Goal: Task Accomplishment & Management: Use online tool/utility

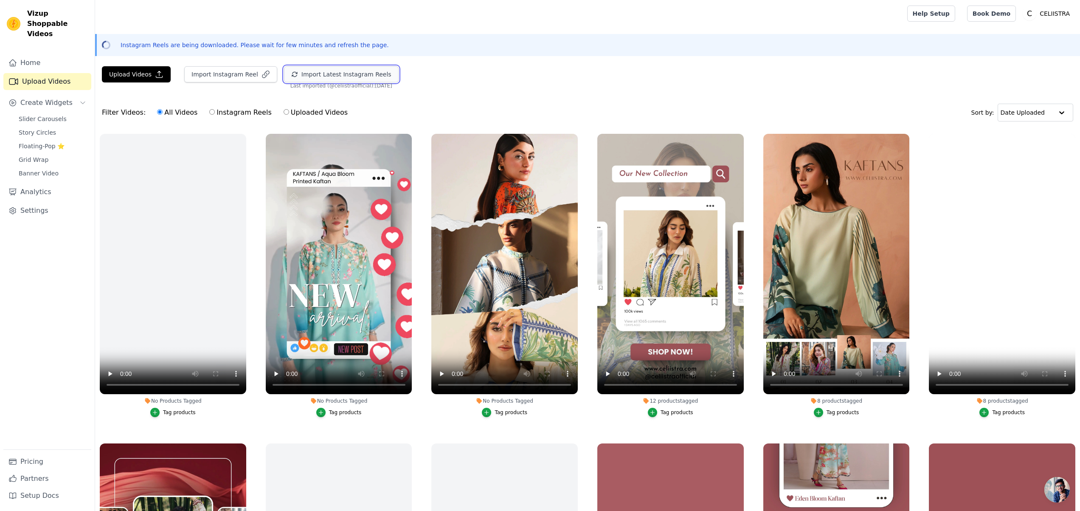
click at [373, 74] on button "Import Latest Instagram Reels" at bounding box center [341, 74] width 115 height 16
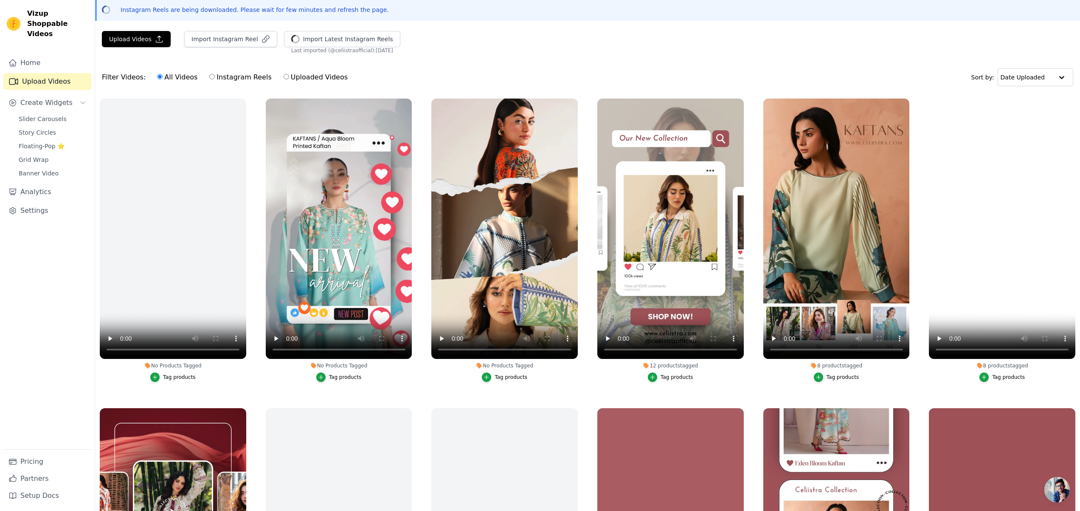
scroll to position [35, 0]
click at [508, 376] on div "Tag products" at bounding box center [510, 377] width 33 height 7
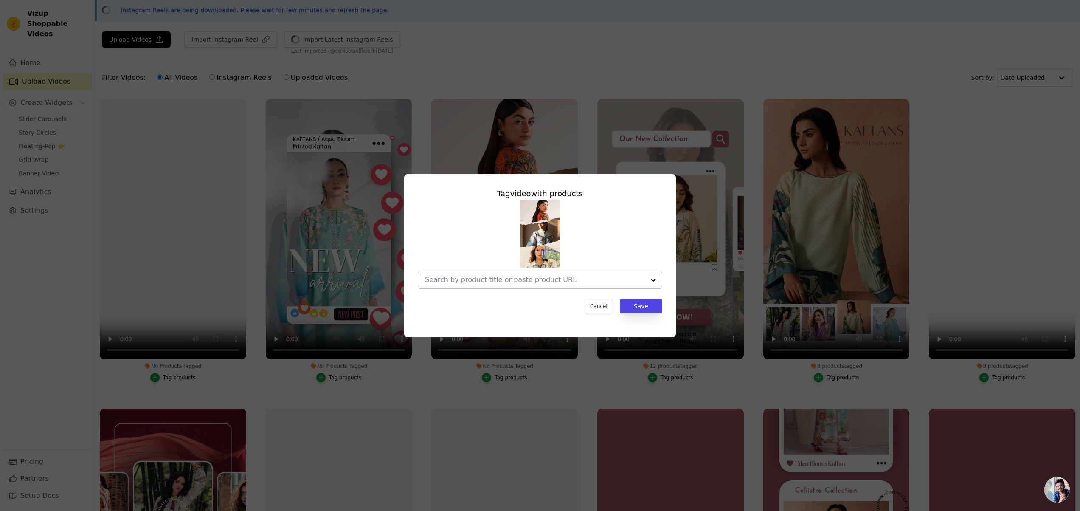
click at [652, 278] on div at bounding box center [653, 279] width 17 height 17
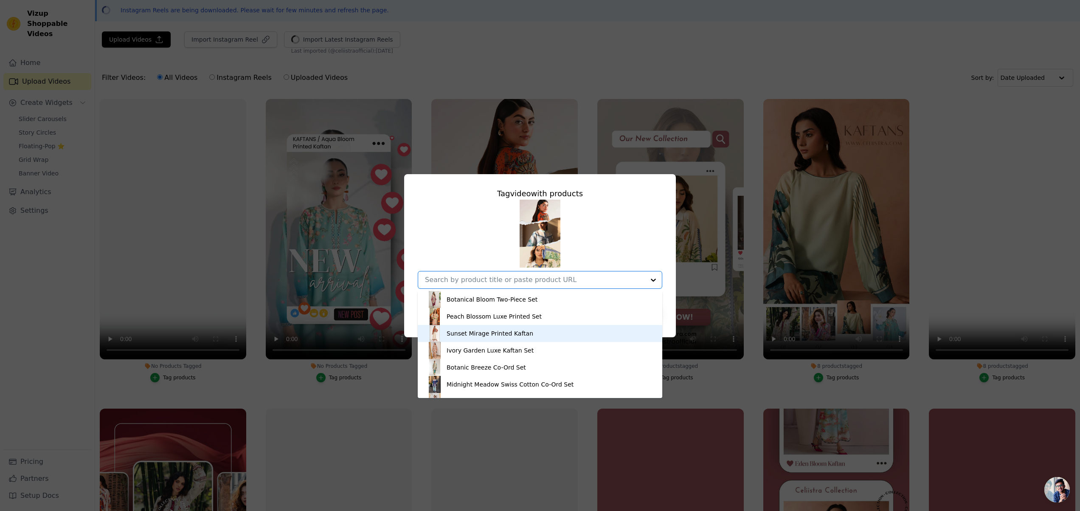
click at [573, 333] on div "Sunset Mirage Printed Kaftan" at bounding box center [539, 333] width 227 height 17
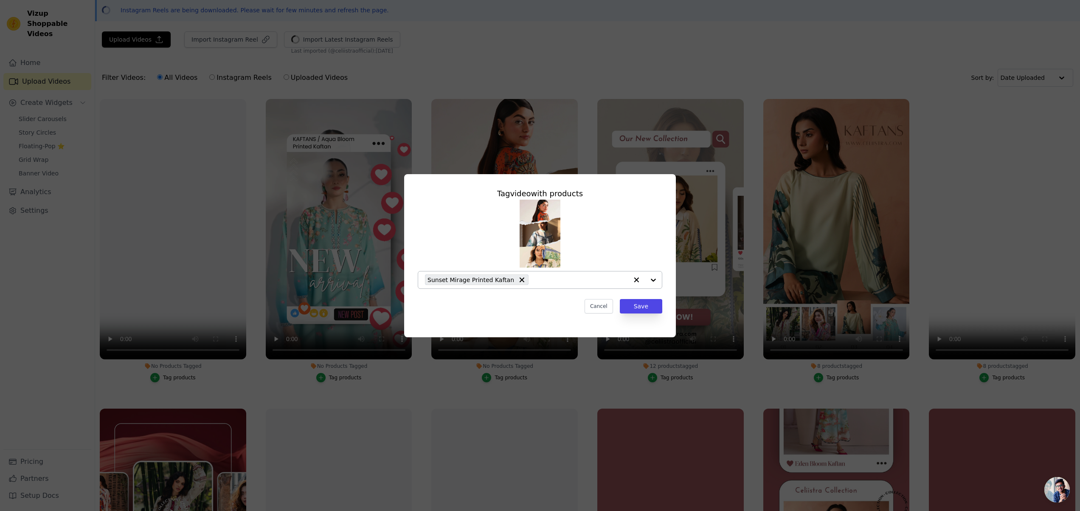
click at [651, 281] on div at bounding box center [645, 279] width 34 height 17
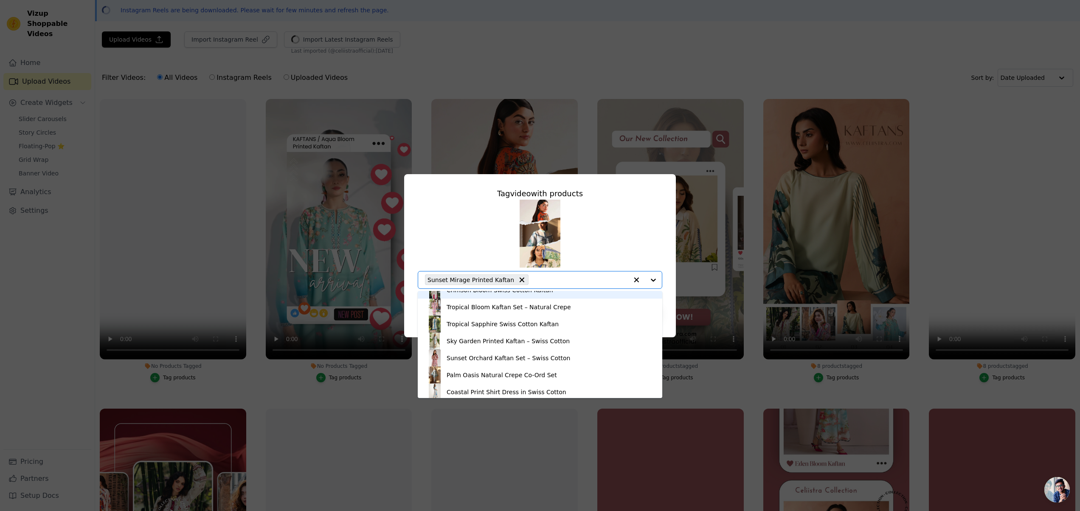
scroll to position [265, 0]
click at [546, 356] on div "Palm Oasis Natural Crepe Co-Ord Set" at bounding box center [502, 357] width 110 height 8
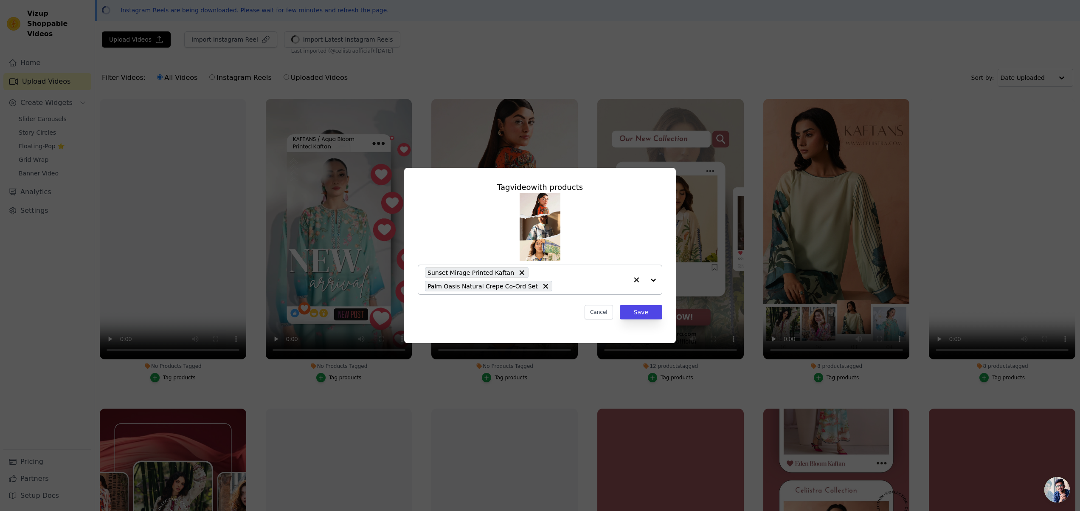
click at [651, 280] on div at bounding box center [645, 279] width 34 height 29
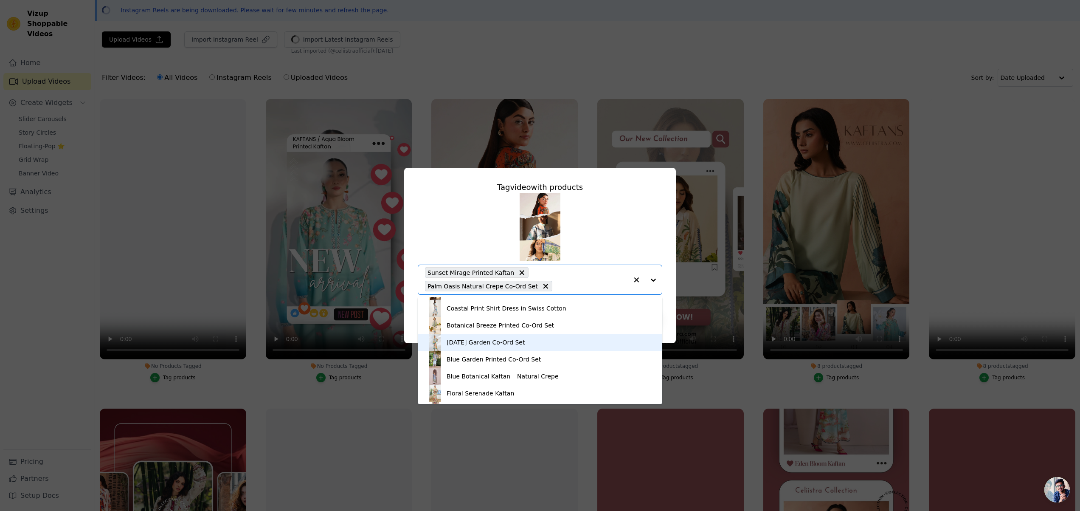
scroll to position [338, 0]
click at [543, 323] on div "Botanical Breeze Printed Co-Ord Set" at bounding box center [500, 323] width 107 height 8
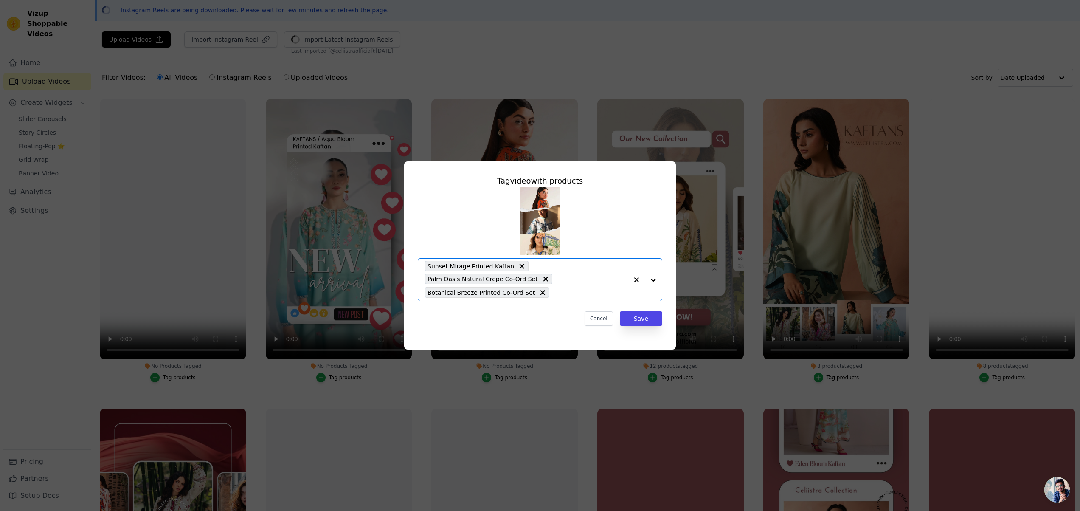
click at [655, 280] on div at bounding box center [645, 279] width 34 height 42
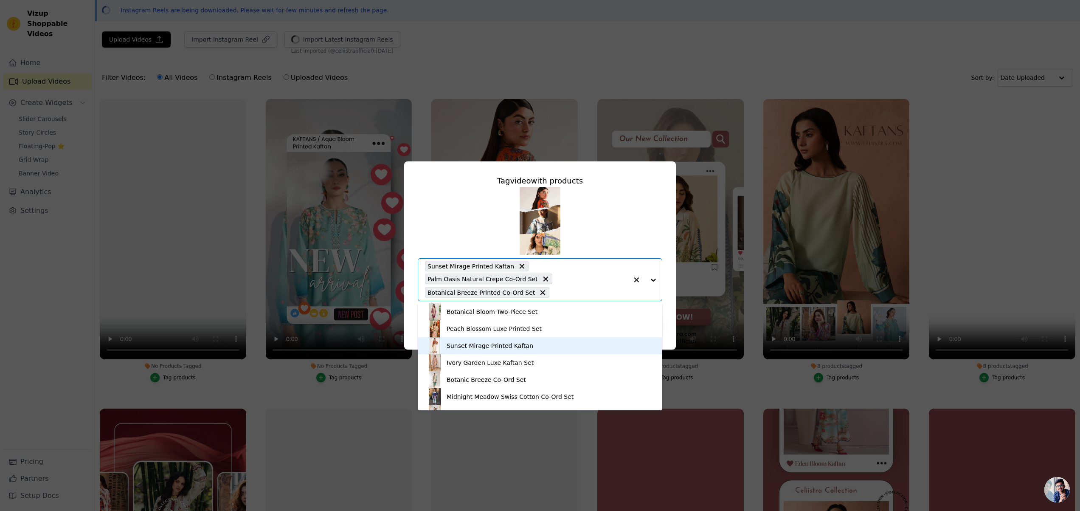
click at [569, 346] on div "Sunset Mirage Printed Kaftan" at bounding box center [539, 345] width 227 height 17
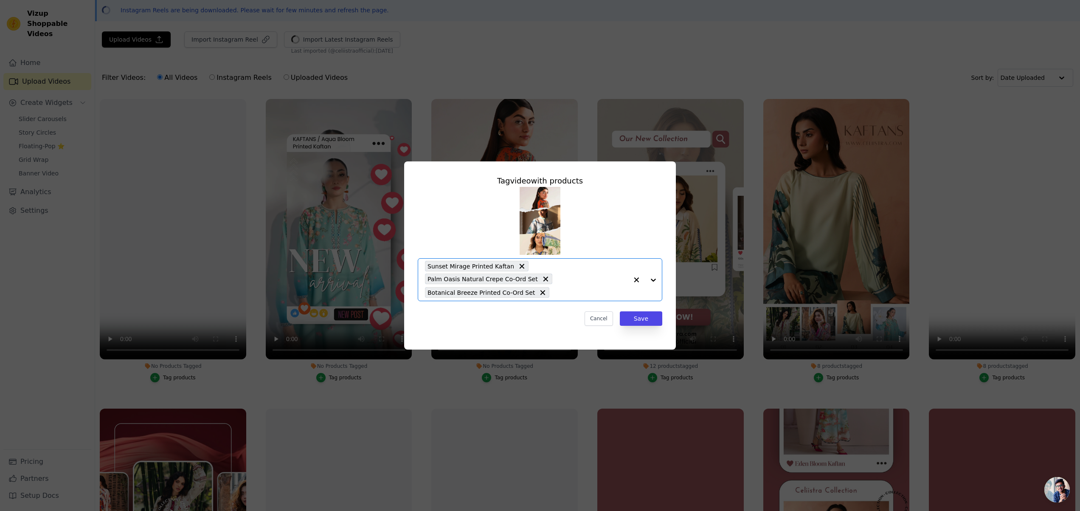
click at [656, 279] on div at bounding box center [645, 279] width 34 height 42
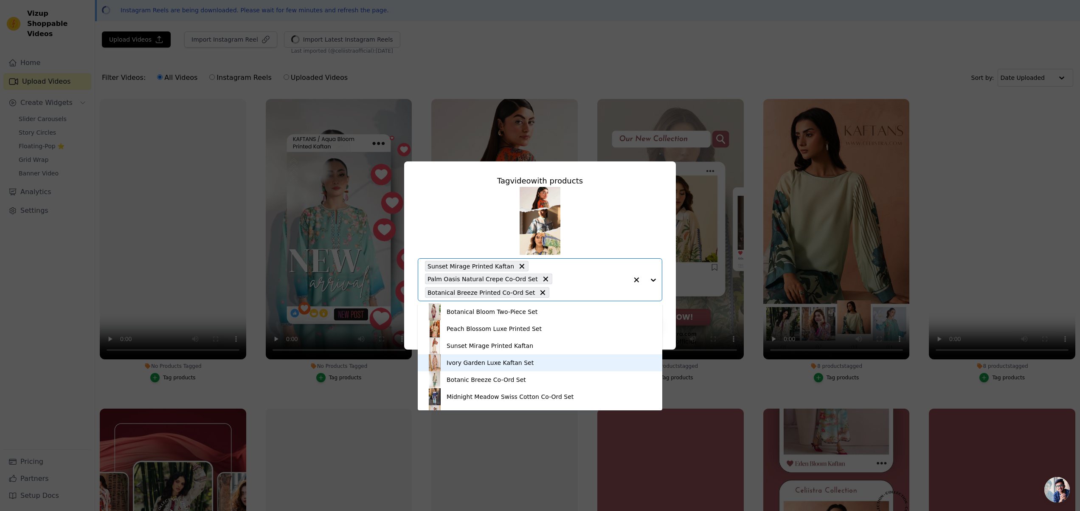
click at [541, 361] on div "Ivory Garden Luxe Kaftan Set" at bounding box center [539, 362] width 227 height 17
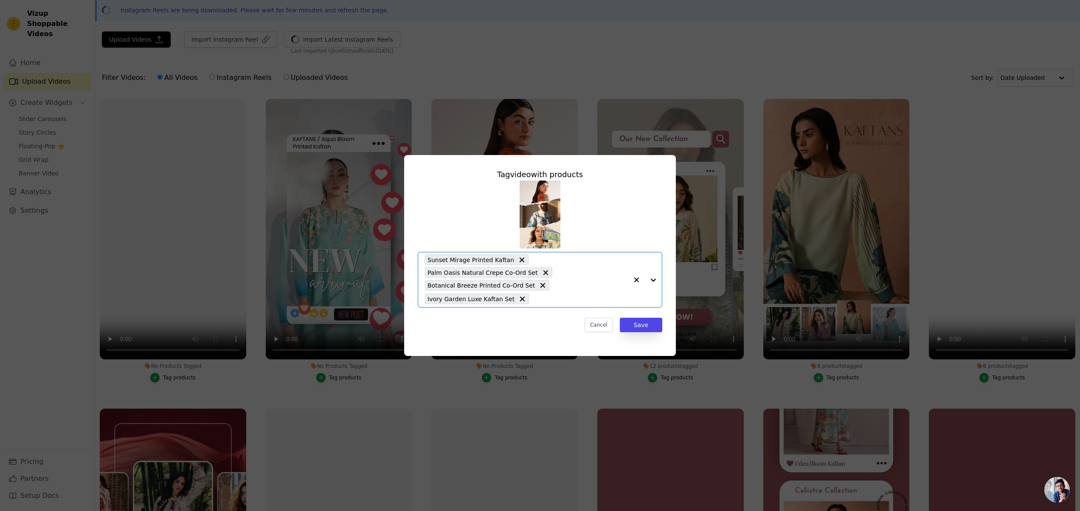
click at [653, 280] on div at bounding box center [645, 279] width 34 height 55
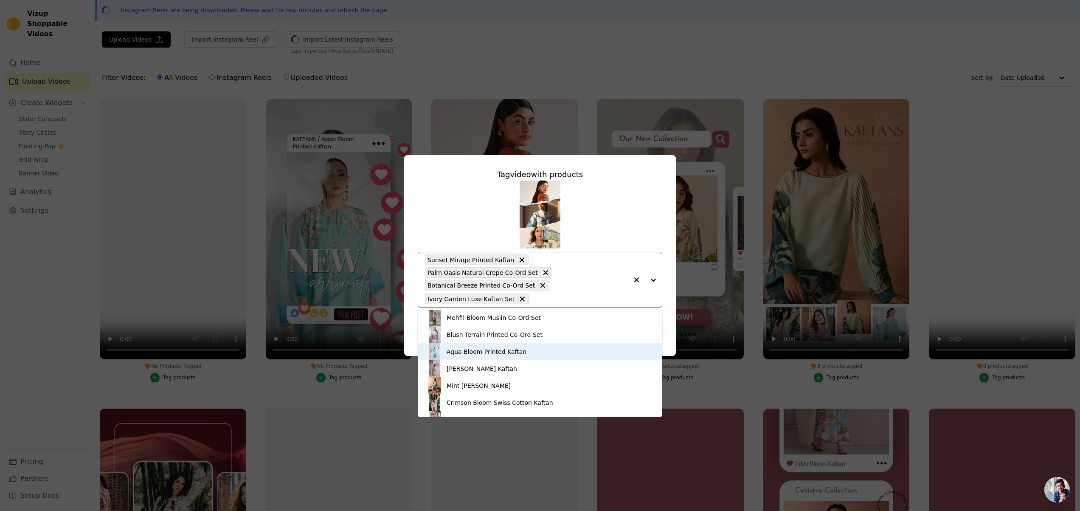
scroll to position [154, 0]
click at [503, 350] on div "Aqua Bloom Printed Kaftan" at bounding box center [487, 351] width 80 height 8
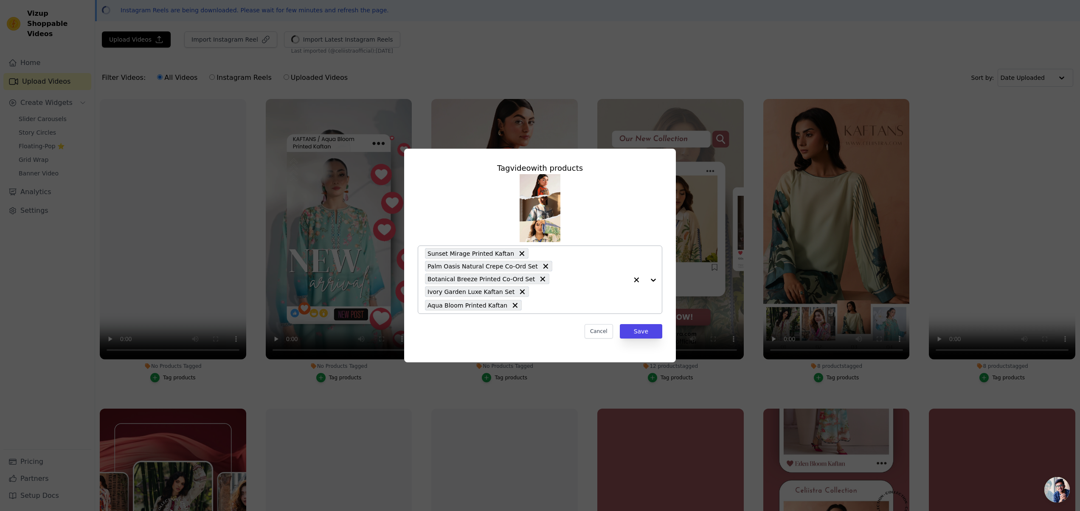
click at [654, 278] on div at bounding box center [645, 279] width 34 height 67
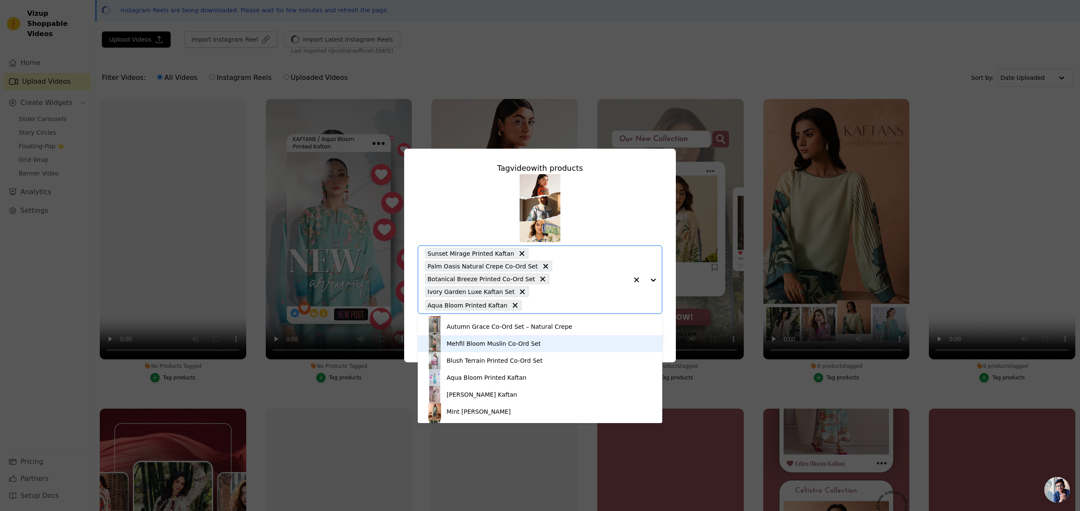
scroll to position [138, 0]
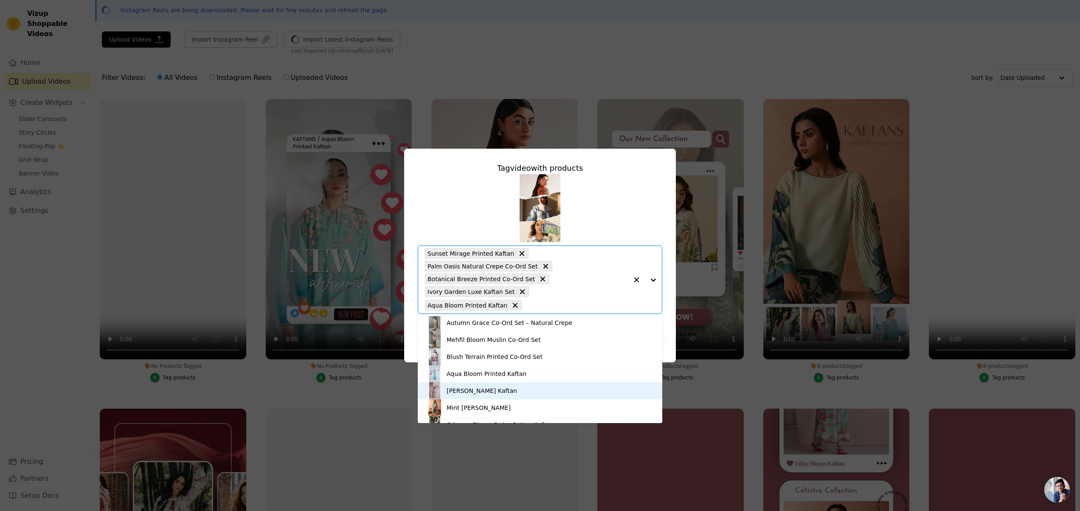
click at [479, 390] on div "[PERSON_NAME] Kaftan" at bounding box center [482, 390] width 70 height 8
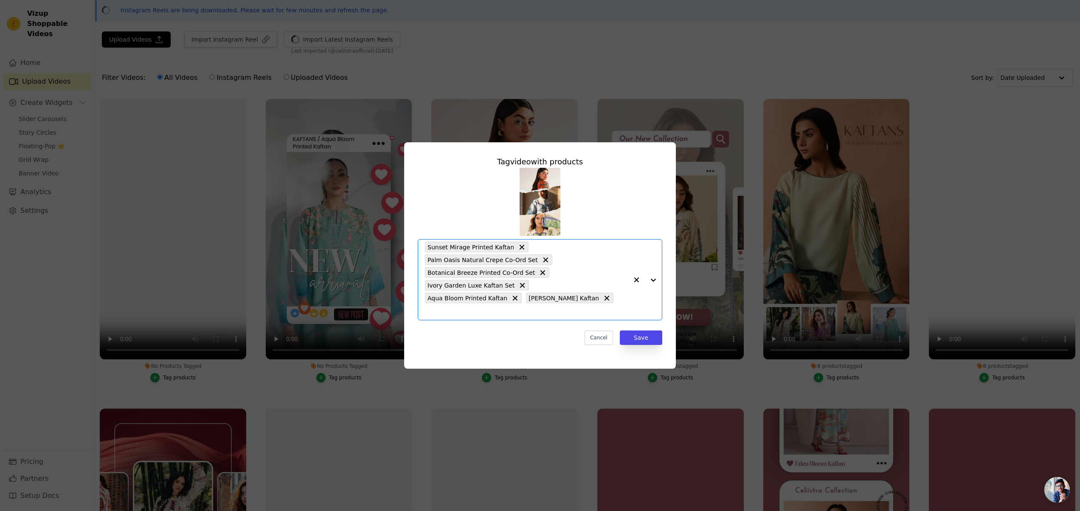
click at [653, 280] on div at bounding box center [645, 279] width 34 height 80
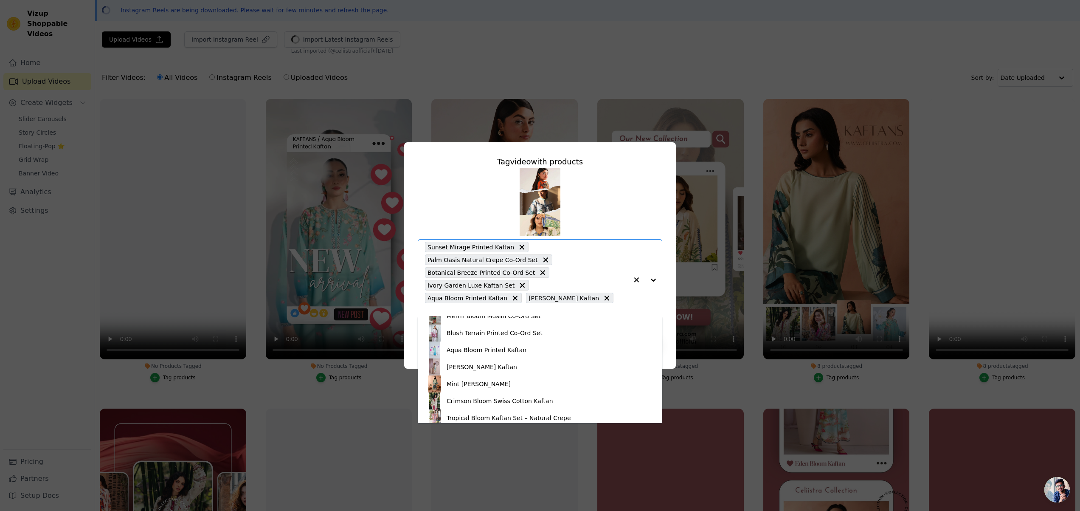
scroll to position [163, 0]
click at [493, 382] on div "Mint [PERSON_NAME]" at bounding box center [539, 381] width 227 height 17
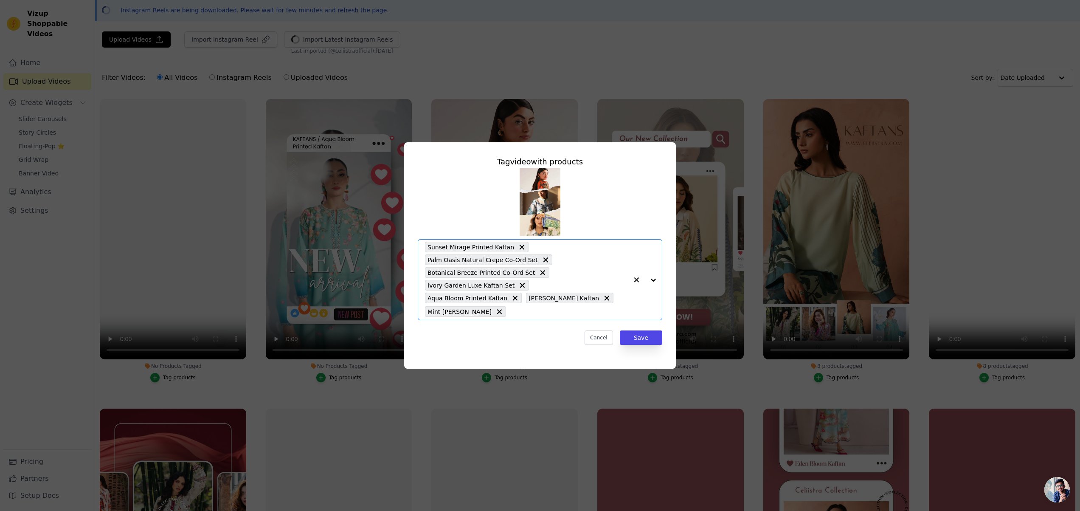
click at [656, 281] on div at bounding box center [645, 279] width 34 height 80
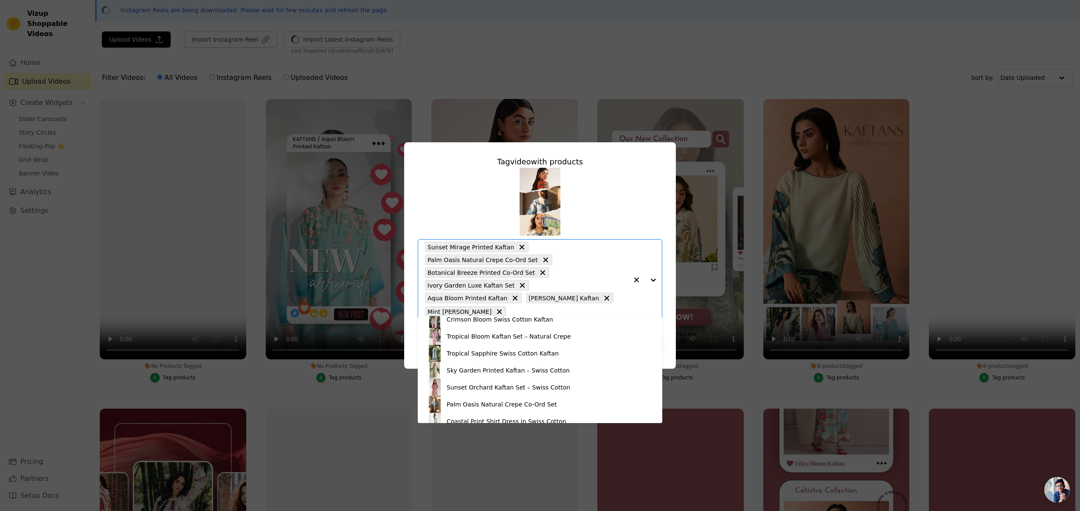
scroll to position [244, 0]
click at [571, 369] on div "Sky Garden Printed Kaftan – Swiss Cotton" at bounding box center [539, 368] width 227 height 17
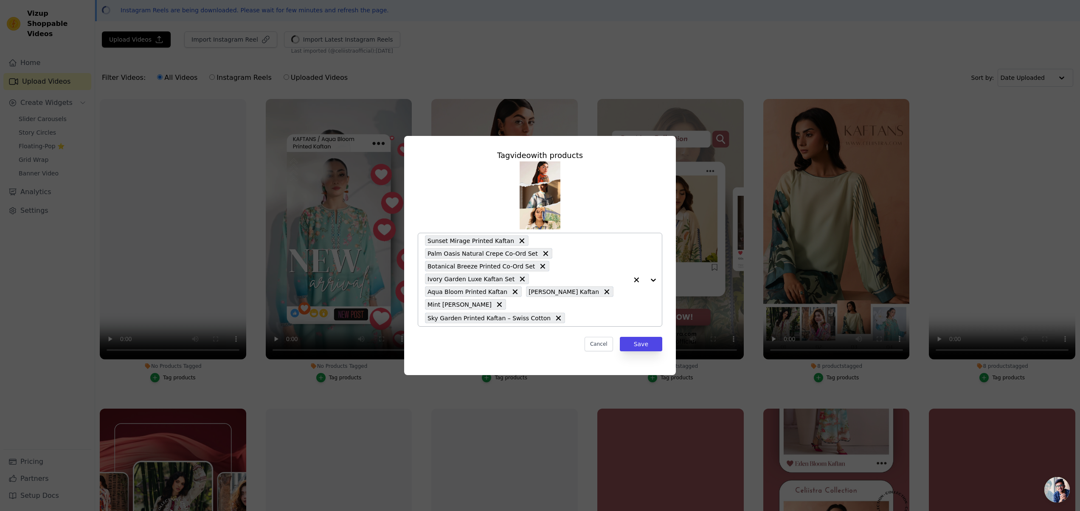
click at [652, 278] on div at bounding box center [645, 279] width 34 height 93
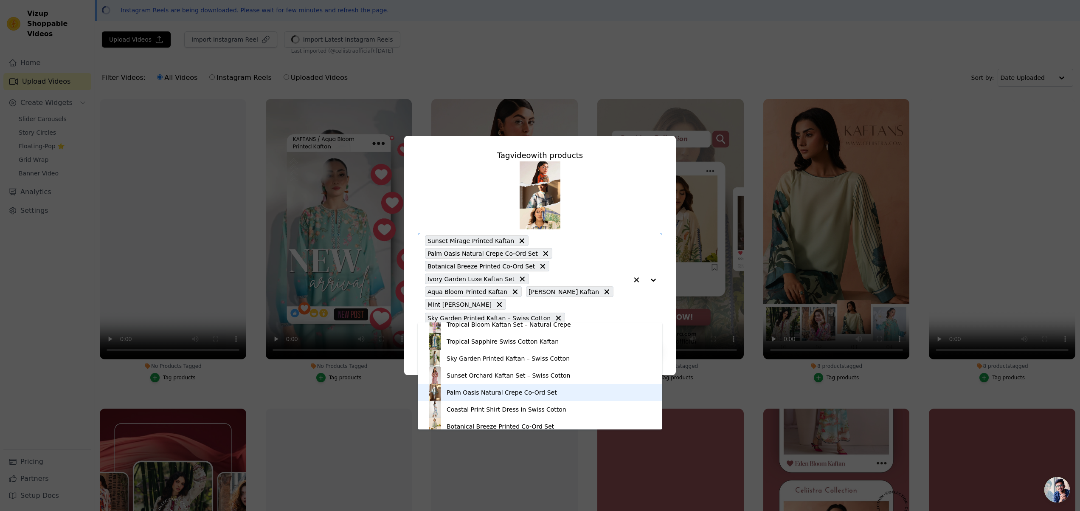
scroll to position [316, 0]
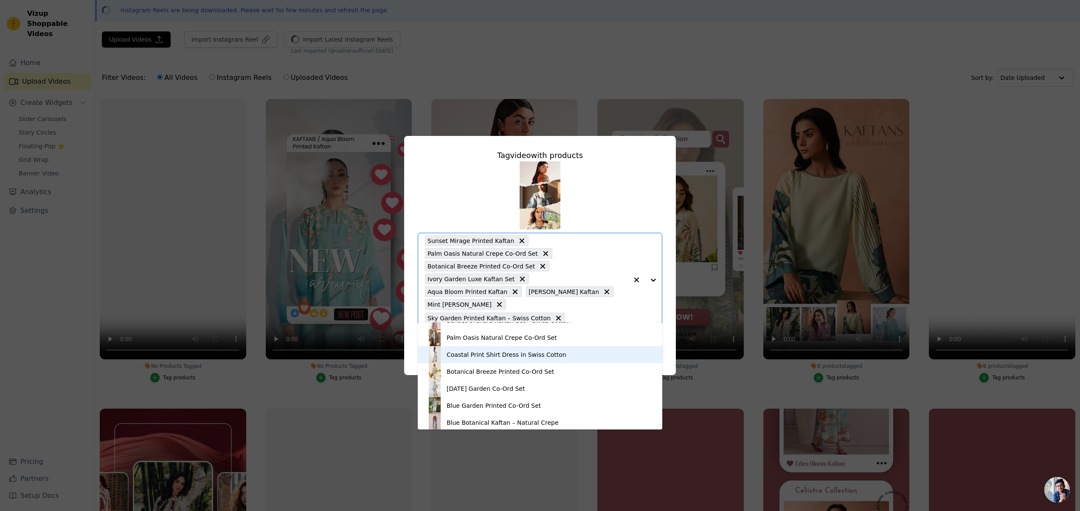
click at [555, 355] on div "Coastal Print Shirt Dress in Swiss Cotton" at bounding box center [507, 354] width 120 height 8
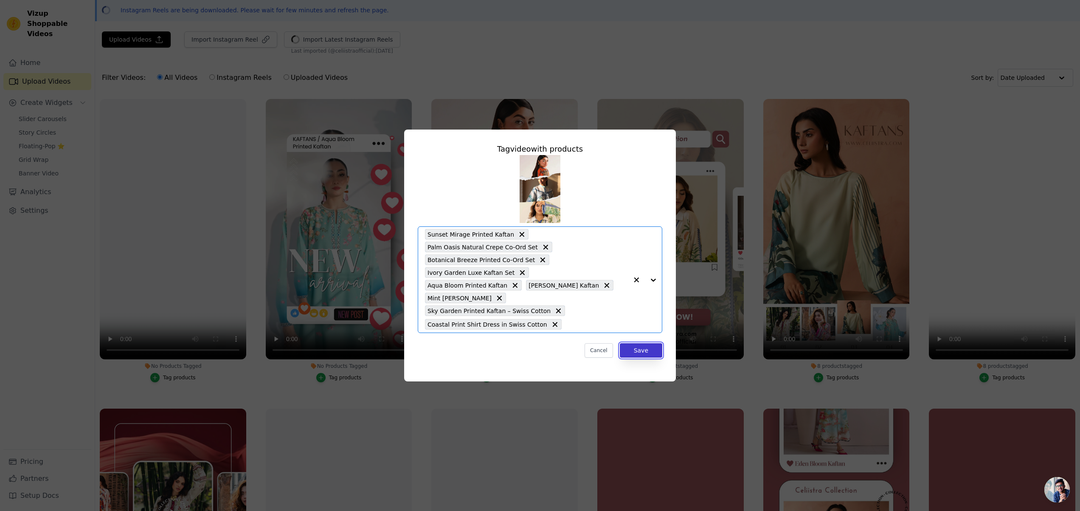
click at [643, 346] on button "Save" at bounding box center [641, 350] width 42 height 14
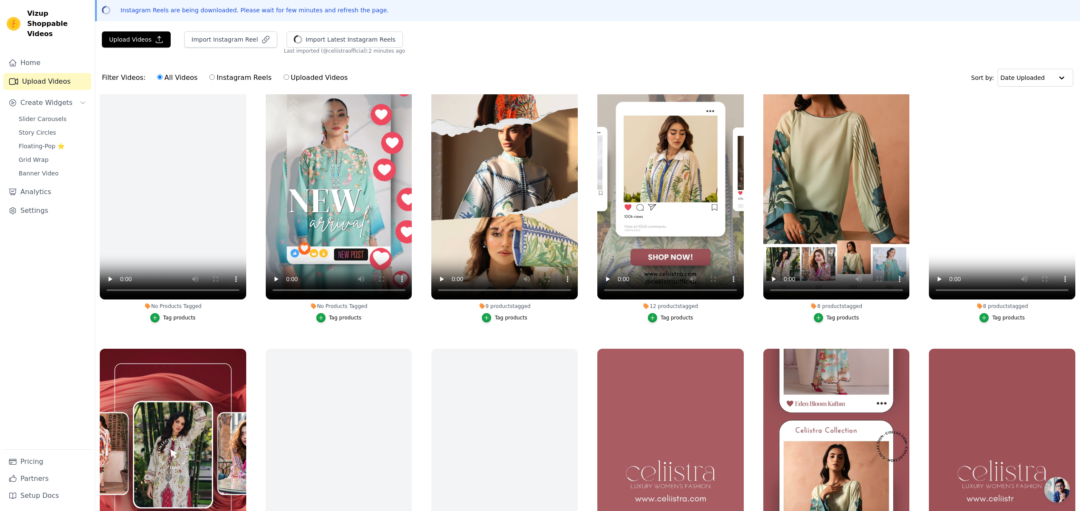
scroll to position [60, 0]
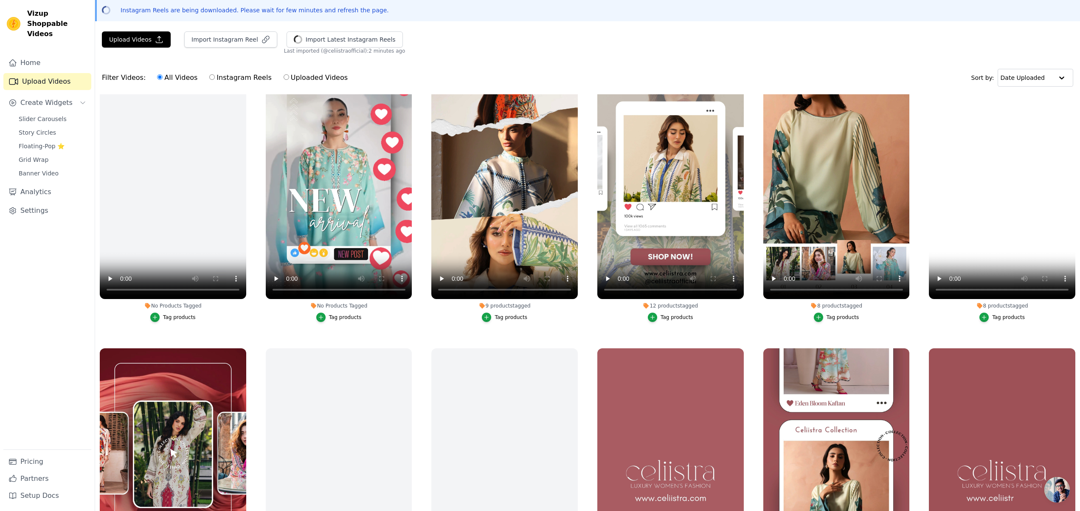
click at [348, 317] on div "Tag products" at bounding box center [345, 317] width 33 height 7
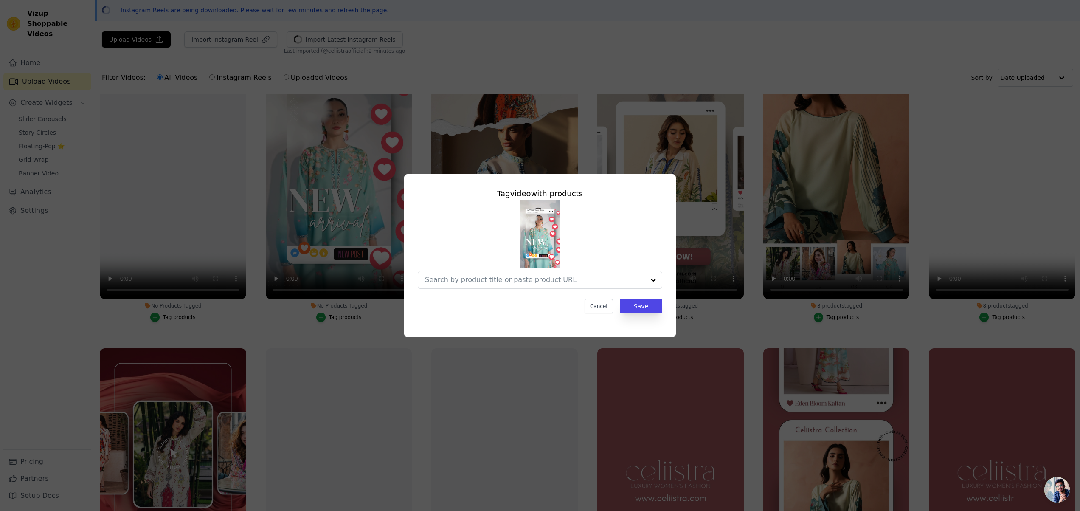
scroll to position [0, 0]
click at [601, 282] on input "No Products Tagged Tag video with products Cancel Save Tag products" at bounding box center [526, 279] width 203 height 8
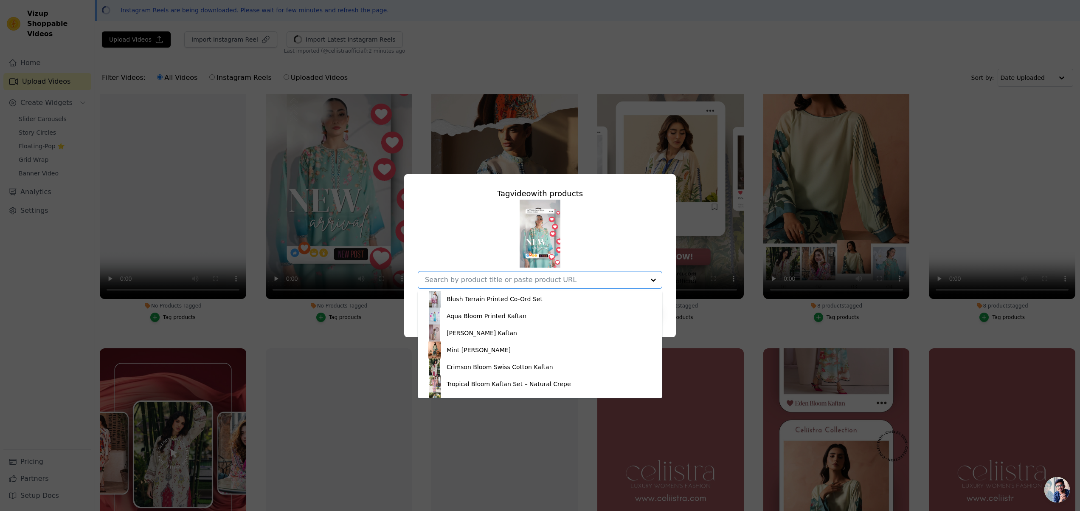
scroll to position [171, 0]
click at [553, 316] on div "Aqua Bloom Printed Kaftan" at bounding box center [539, 315] width 227 height 17
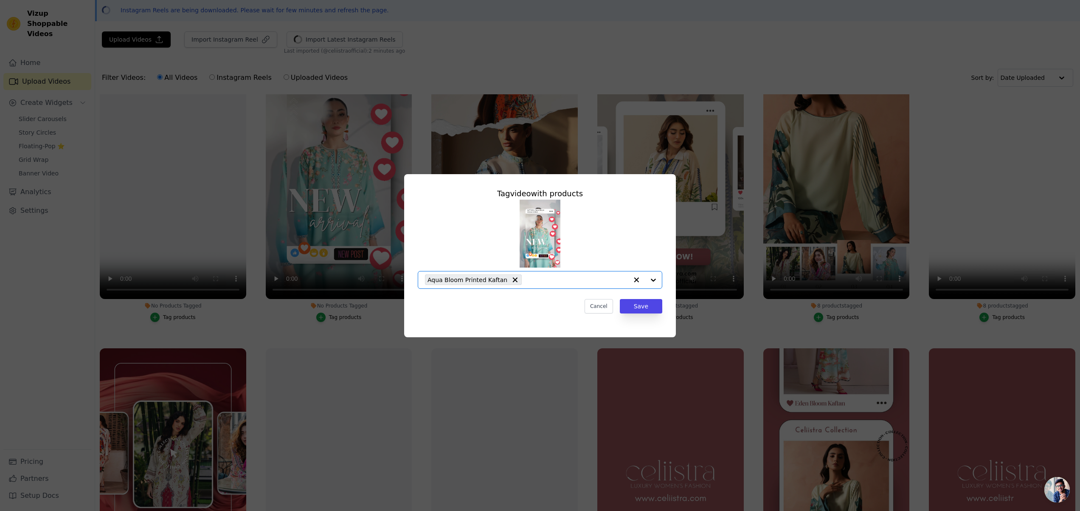
click at [653, 281] on div at bounding box center [645, 279] width 34 height 17
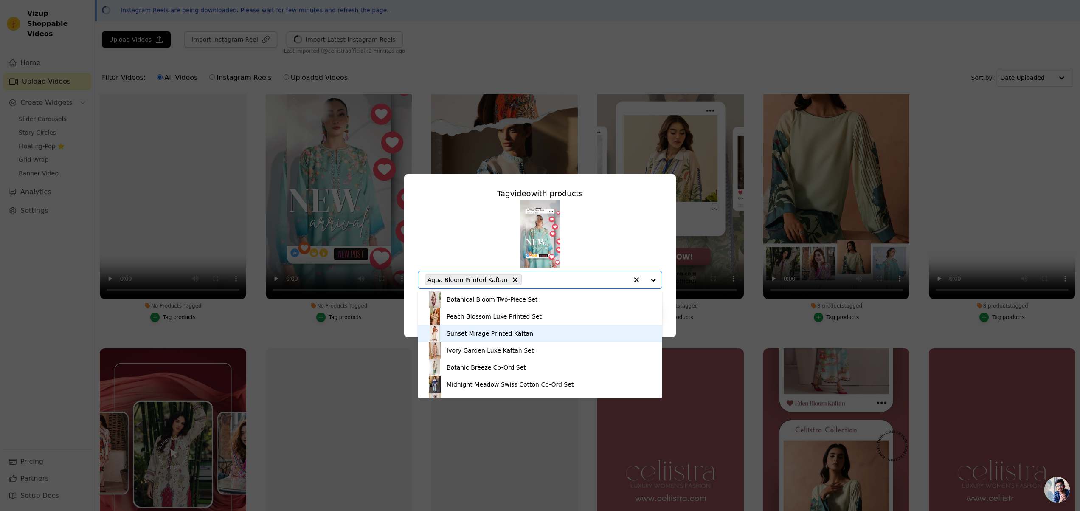
scroll to position [75, 0]
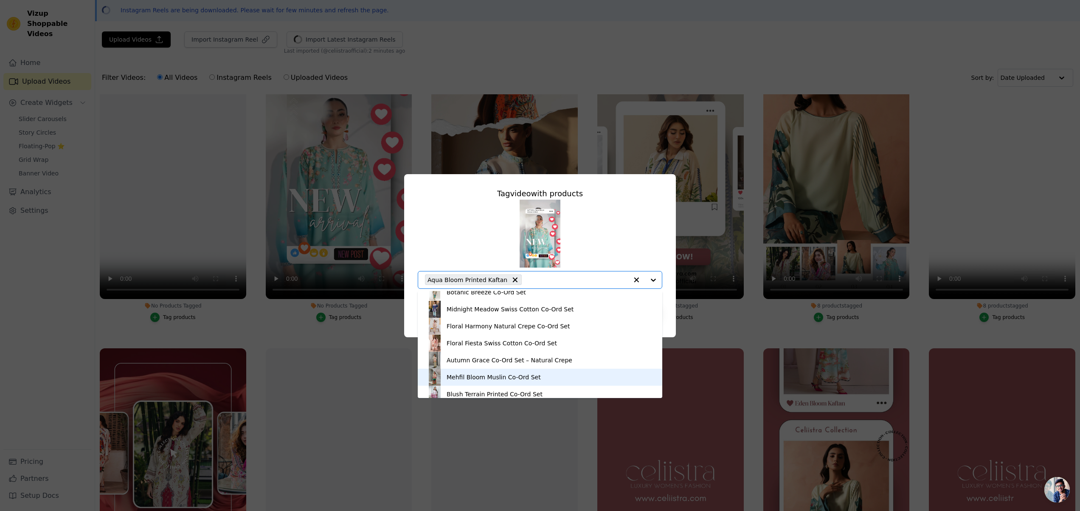
click at [562, 374] on div "Mehfil Bloom Muslin Co-Ord Set" at bounding box center [539, 376] width 227 height 17
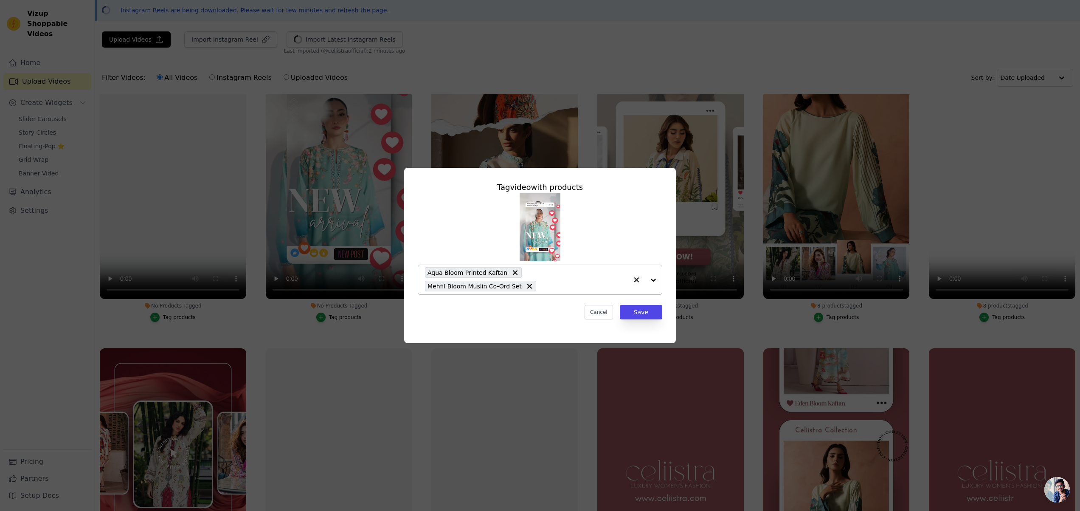
click at [653, 278] on div at bounding box center [645, 279] width 34 height 29
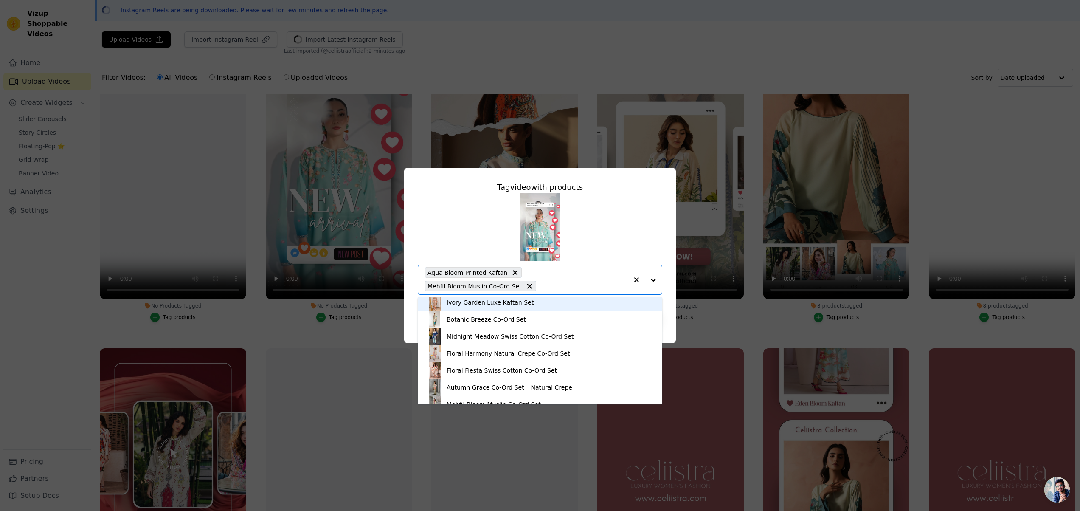
scroll to position [55, 0]
click at [504, 371] on div "Floral Fiesta Swiss Cotton Co-Ord Set" at bounding box center [502, 369] width 110 height 8
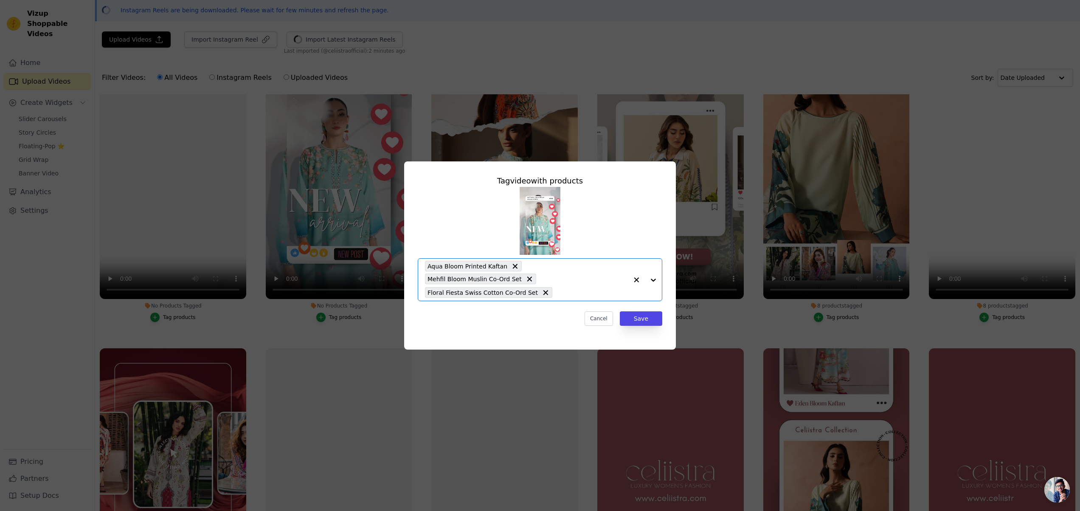
drag, startPoint x: 650, startPoint y: 278, endPoint x: 642, endPoint y: 280, distance: 7.9
click at [650, 278] on div at bounding box center [645, 279] width 34 height 42
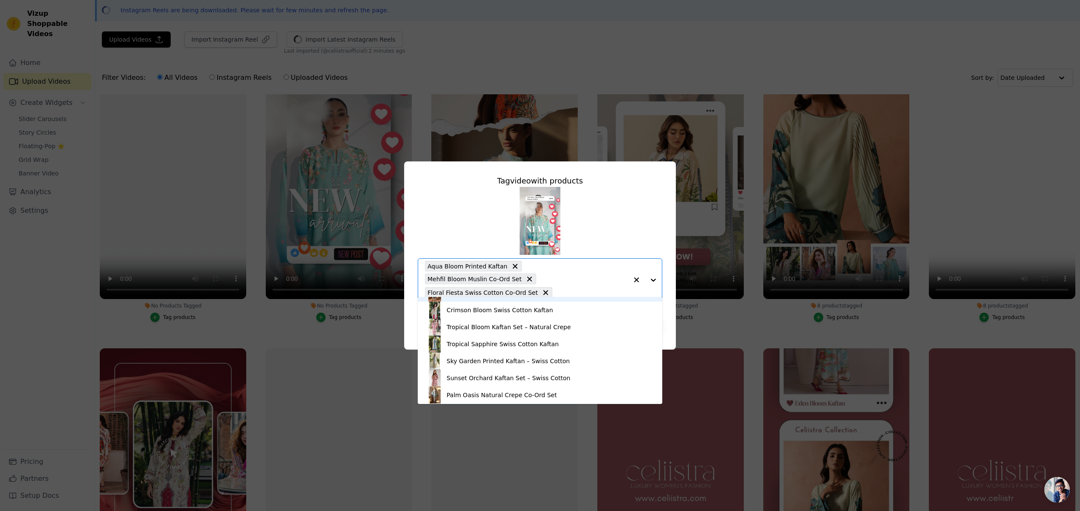
scroll to position [237, 0]
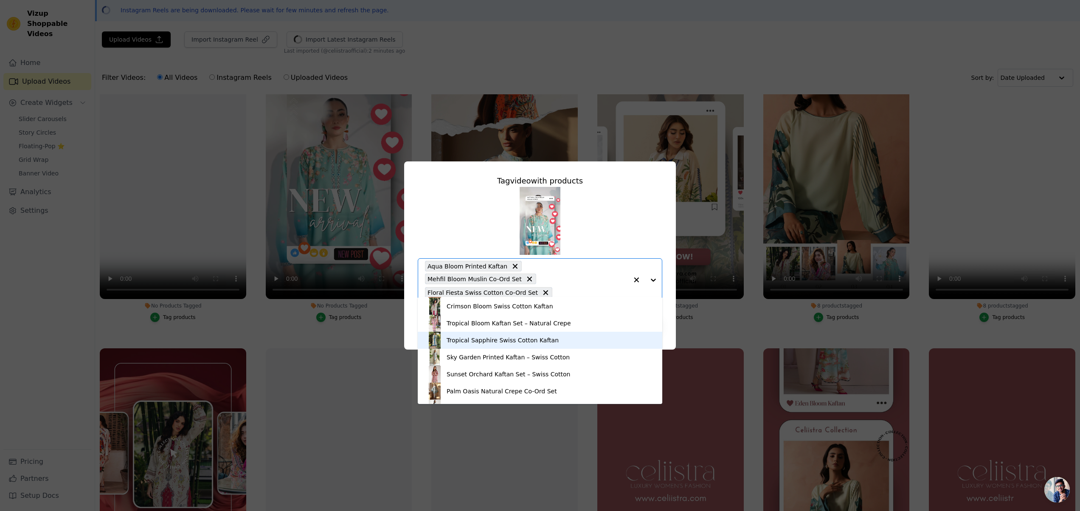
click at [509, 344] on div "Tropical Sapphire Swiss Cotton Kaftan" at bounding box center [503, 340] width 112 height 8
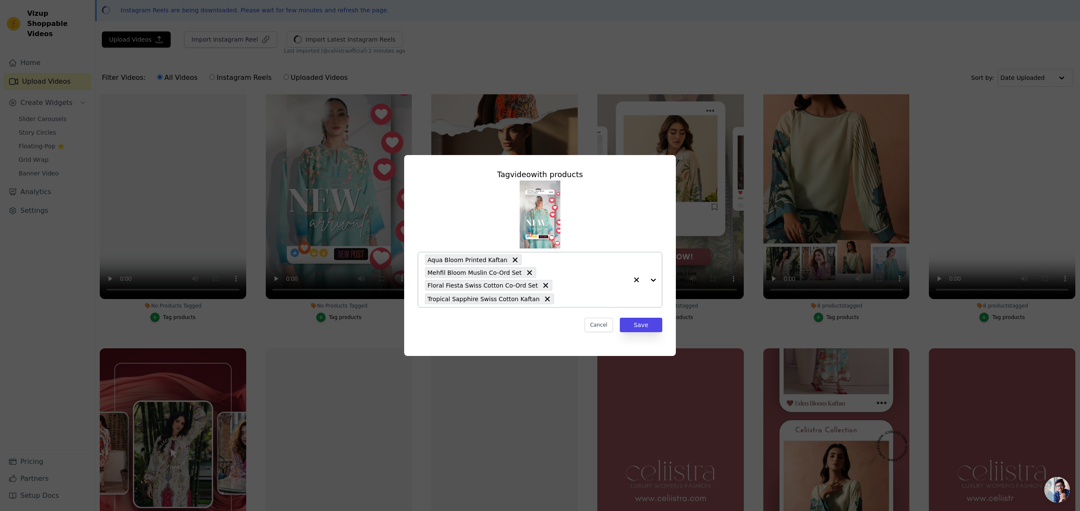
click at [651, 279] on div at bounding box center [645, 279] width 34 height 55
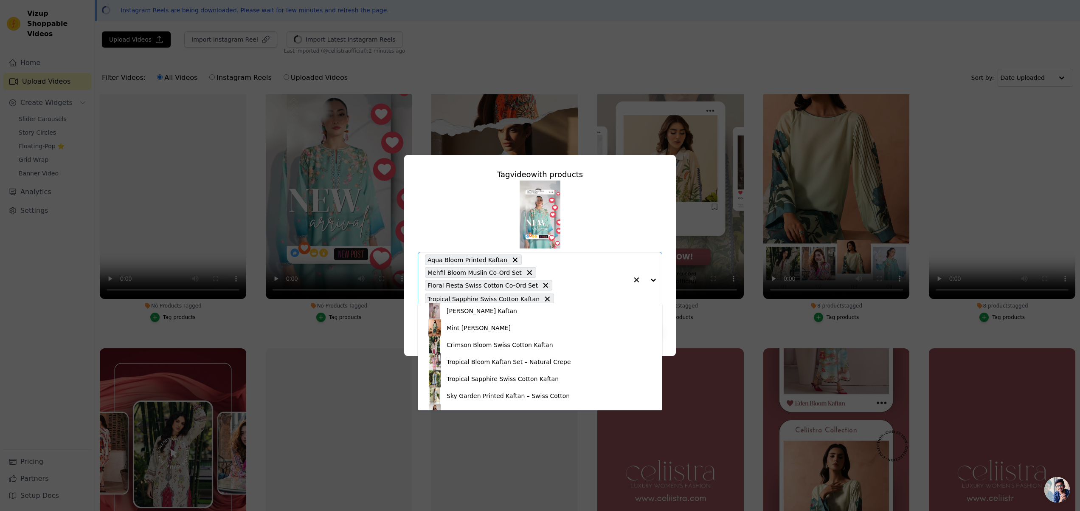
scroll to position [209, 0]
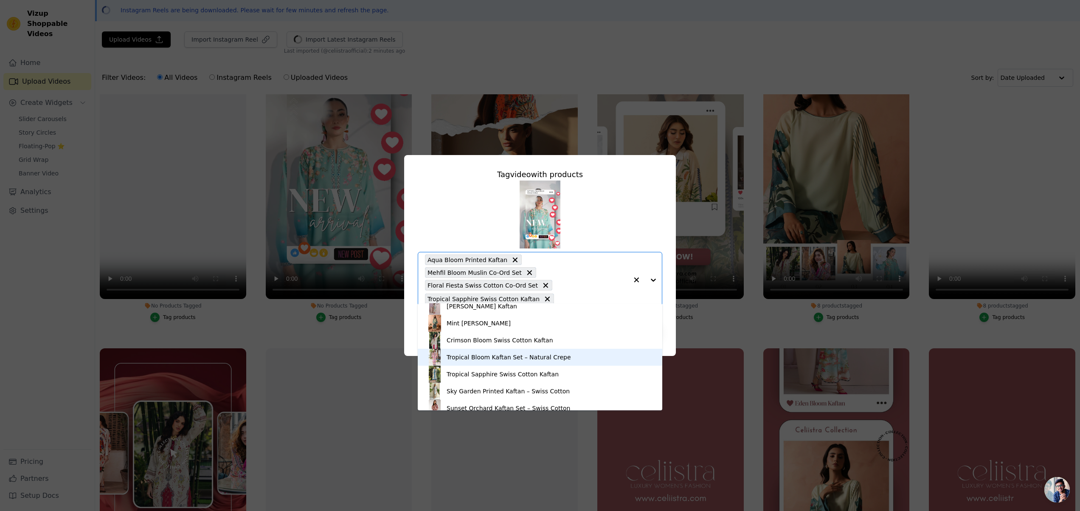
click at [518, 353] on div "Tropical Bloom Kaftan Set – Natural Crepe" at bounding box center [509, 357] width 124 height 8
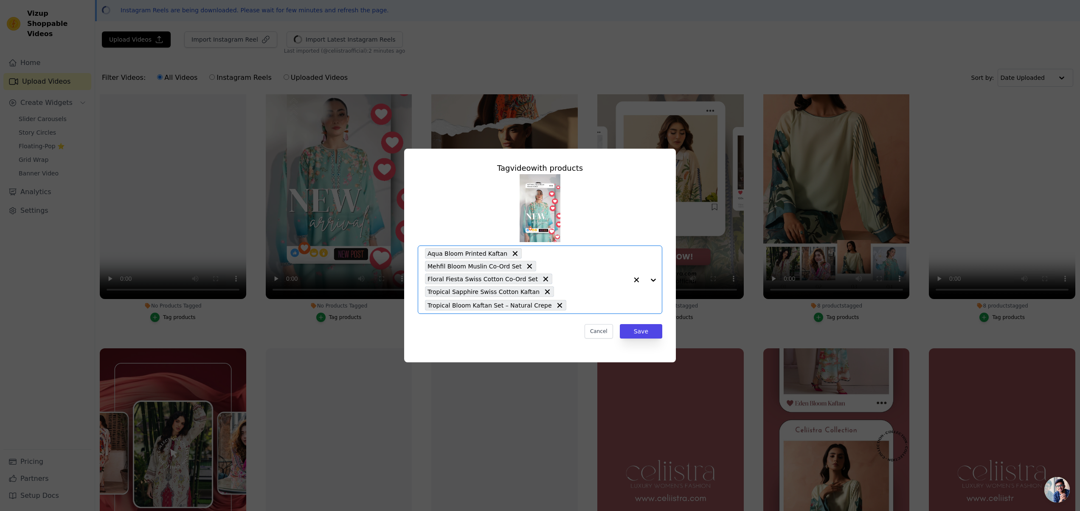
click at [653, 281] on div at bounding box center [645, 279] width 34 height 67
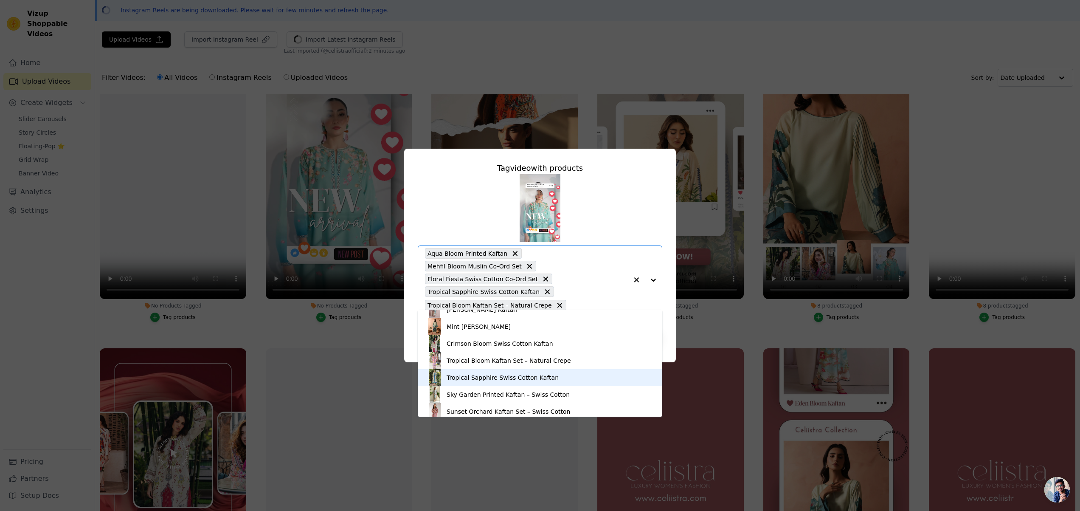
scroll to position [213, 0]
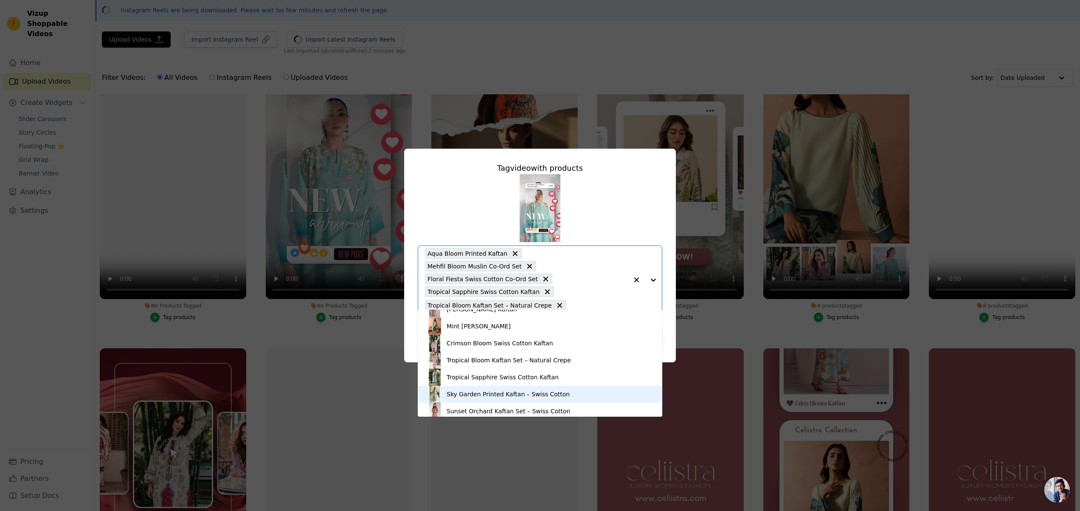
click at [506, 395] on div "Sky Garden Printed Kaftan – Swiss Cotton" at bounding box center [508, 394] width 123 height 8
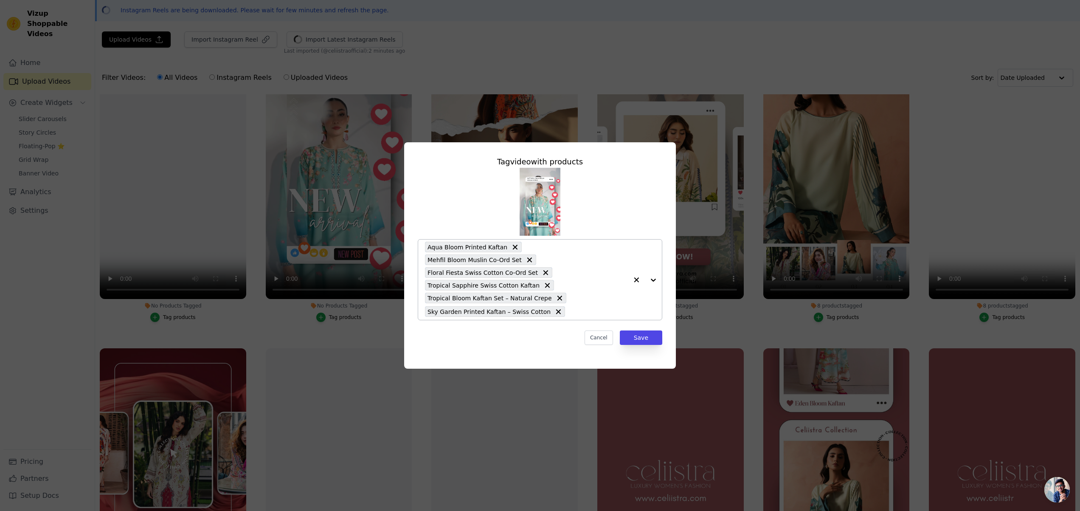
click at [652, 281] on div at bounding box center [645, 279] width 34 height 80
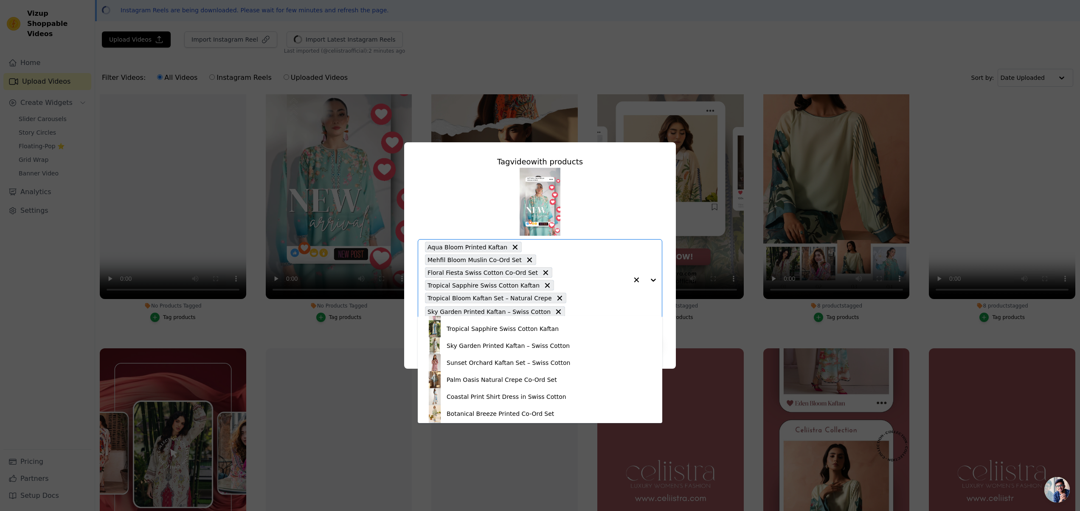
scroll to position [268, 0]
click at [498, 364] on div "Sunset Orchard Kaftan Set – Swiss Cotton" at bounding box center [509, 361] width 124 height 8
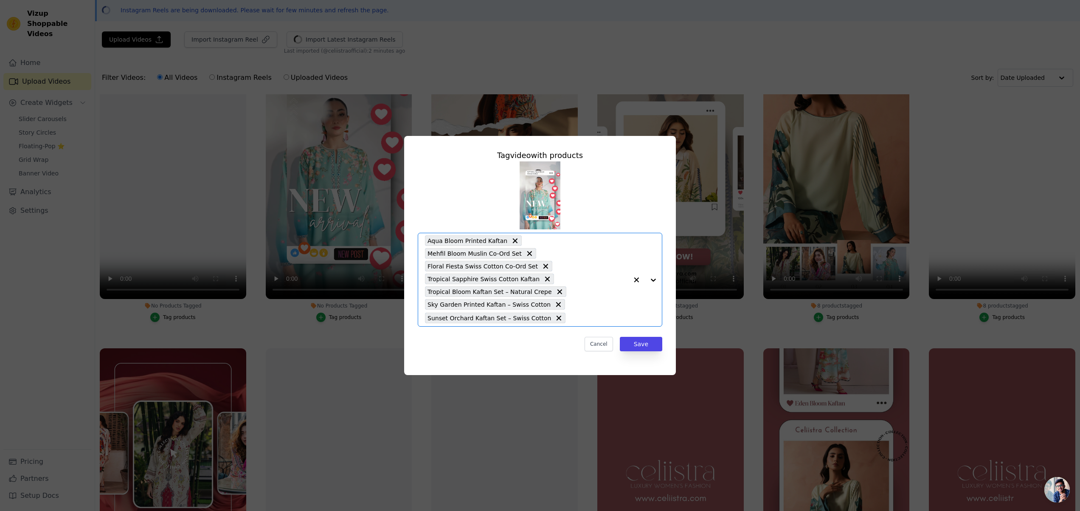
click at [649, 279] on div at bounding box center [645, 279] width 34 height 93
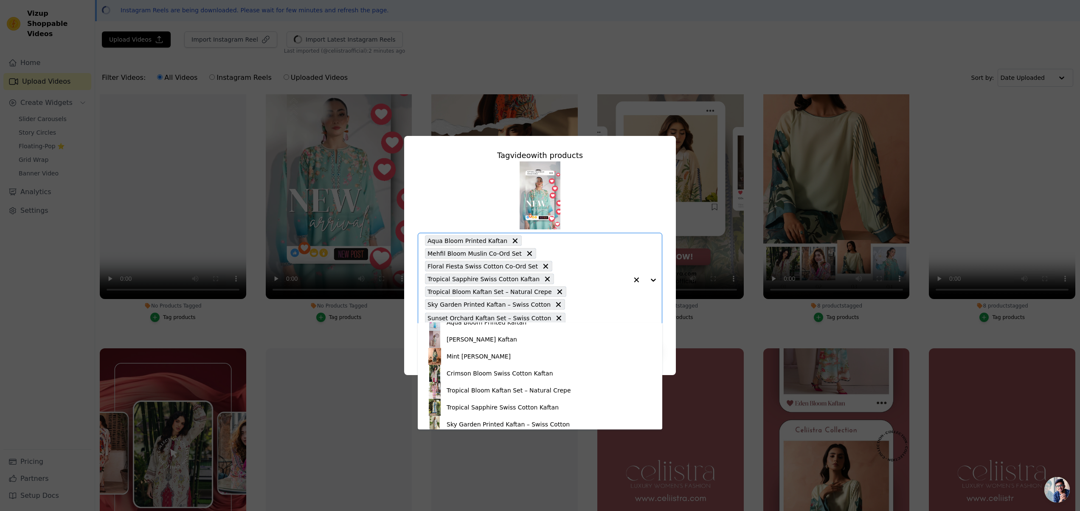
scroll to position [196, 0]
click at [484, 407] on div "Tropical Sapphire Swiss Cotton Kaftan" at bounding box center [503, 406] width 112 height 8
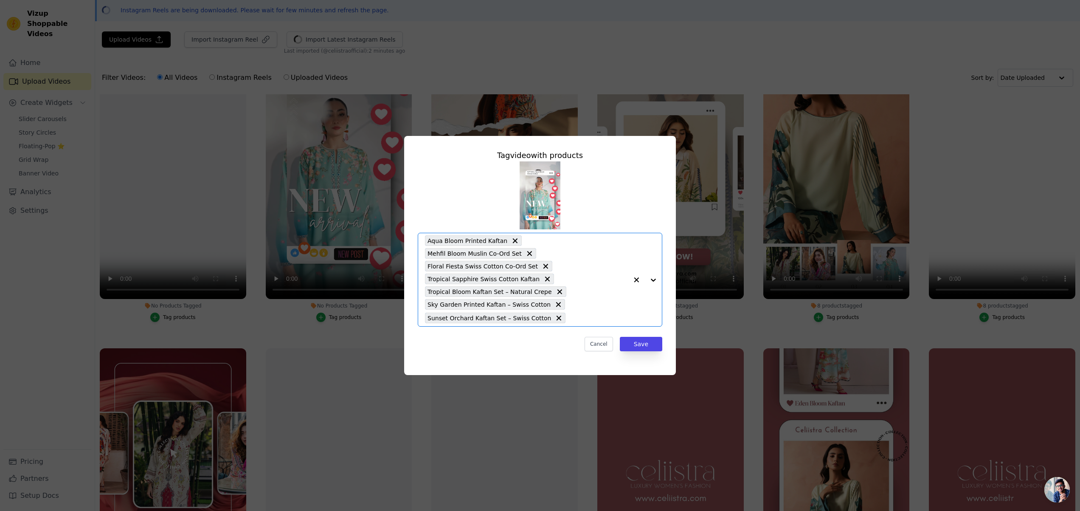
click at [650, 281] on div at bounding box center [645, 279] width 34 height 93
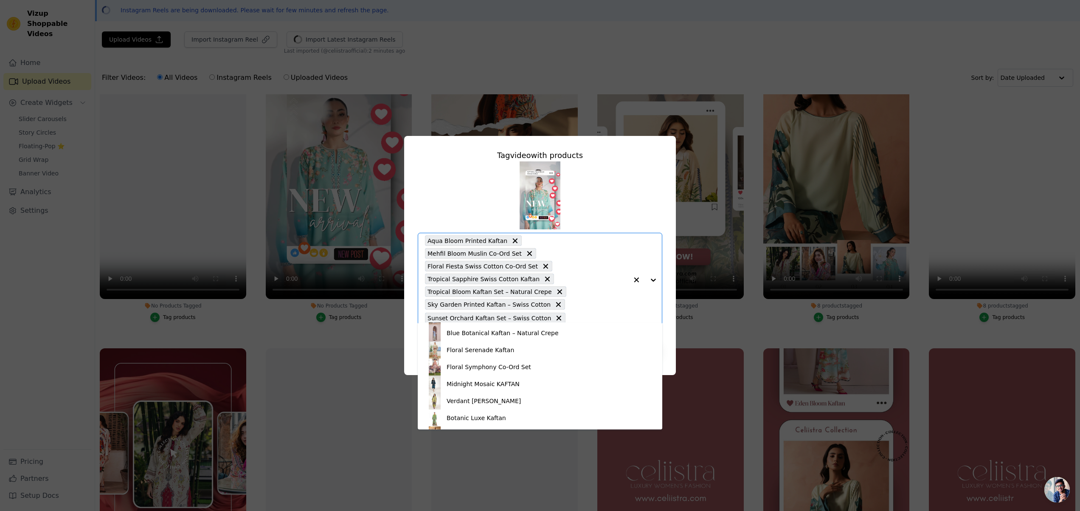
scroll to position [404, 0]
click at [488, 351] on div "Floral Serenade Kaftan" at bounding box center [480, 351] width 67 height 8
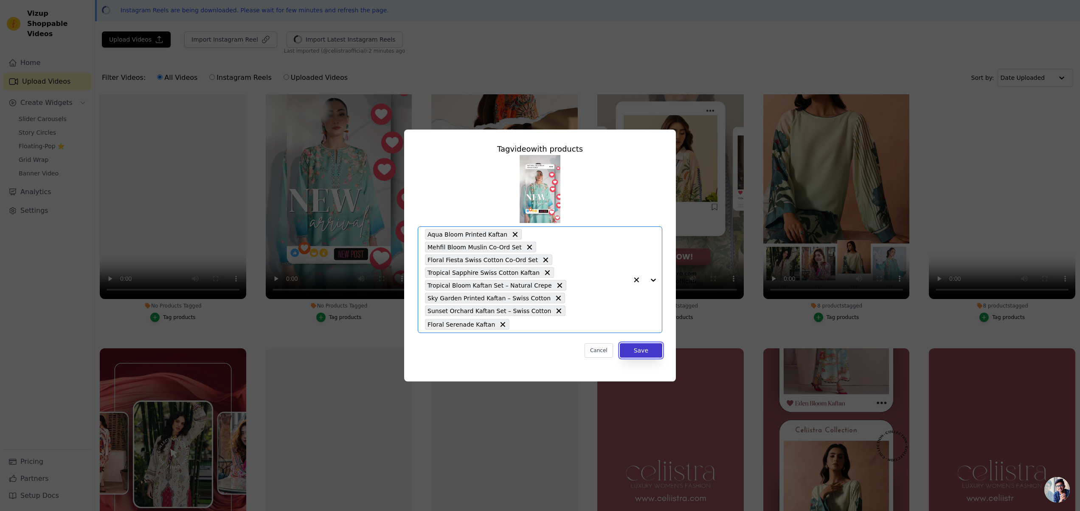
click at [637, 343] on button "Save" at bounding box center [641, 350] width 42 height 14
click at [638, 347] on div "3 products tagged Tag products" at bounding box center [671, 491] width 156 height 296
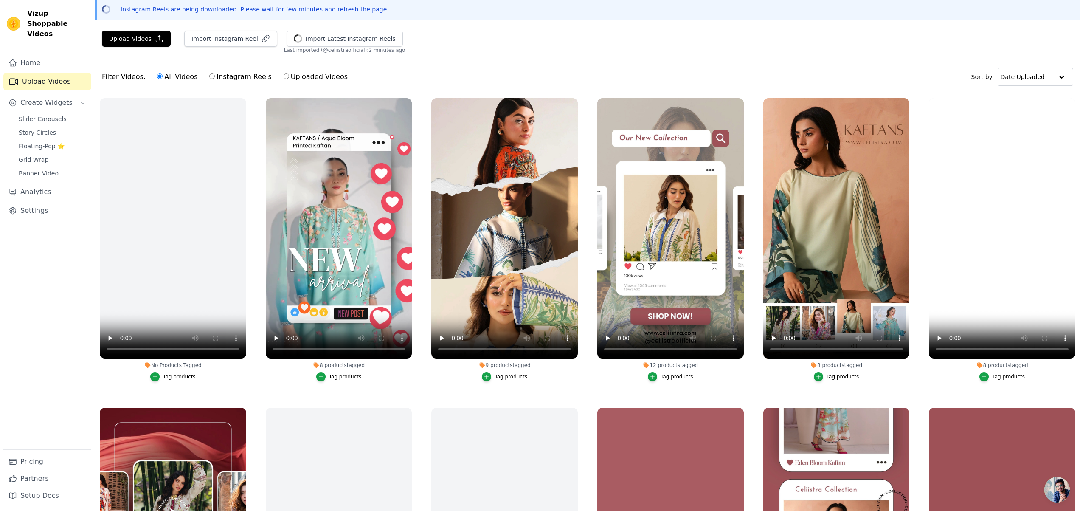
scroll to position [38, 0]
